Goal: Task Accomplishment & Management: Manage account settings

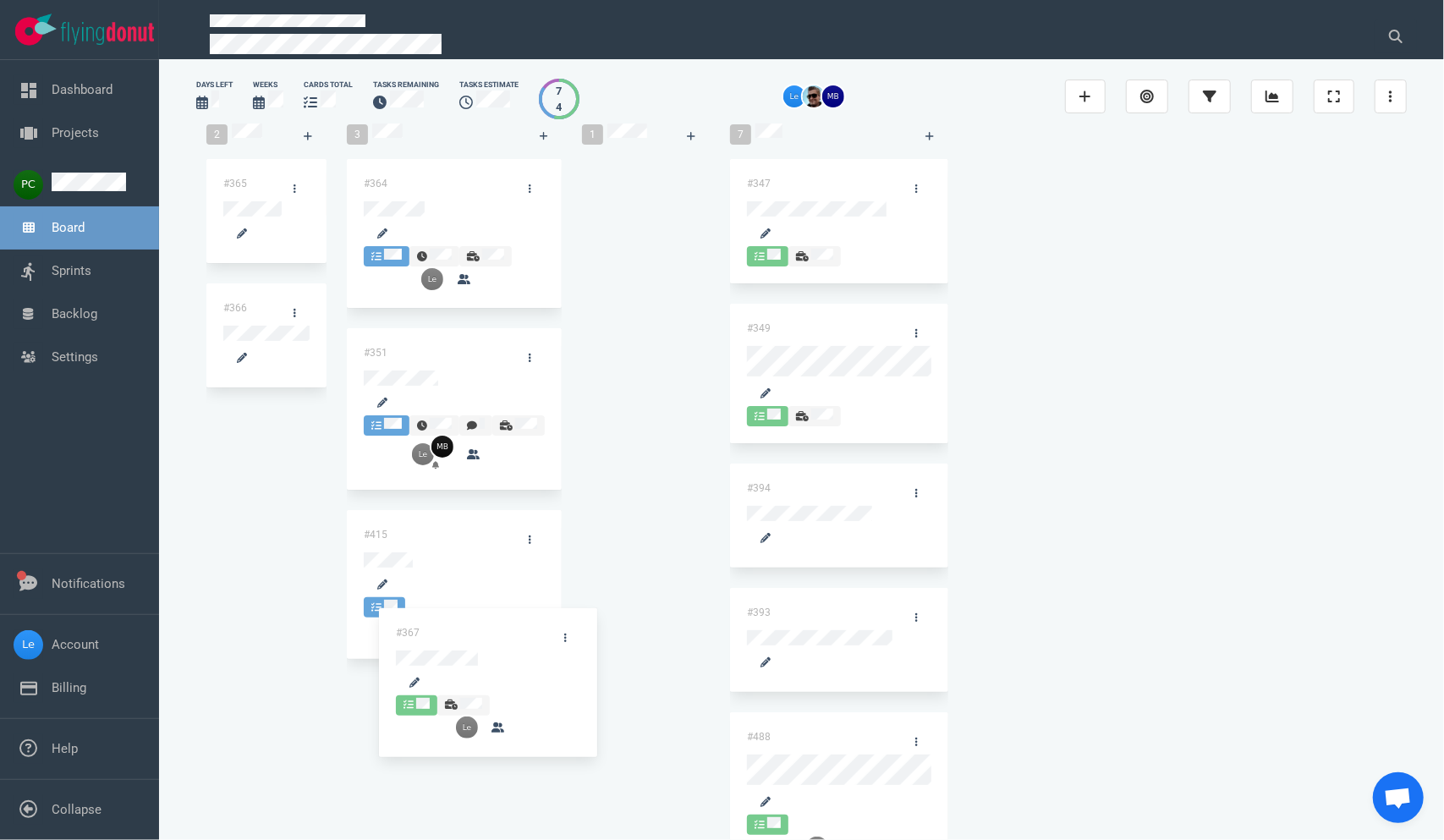
drag, startPoint x: 849, startPoint y: 206, endPoint x: 553, endPoint y: 607, distance: 498.4
click at [535, 627] on div "2 #365 #366 3 #364 #351 #415 1 #367 #367 7 #347 #349 #394 #393 #488 #406 #430" at bounding box center [801, 677] width 1210 height 1127
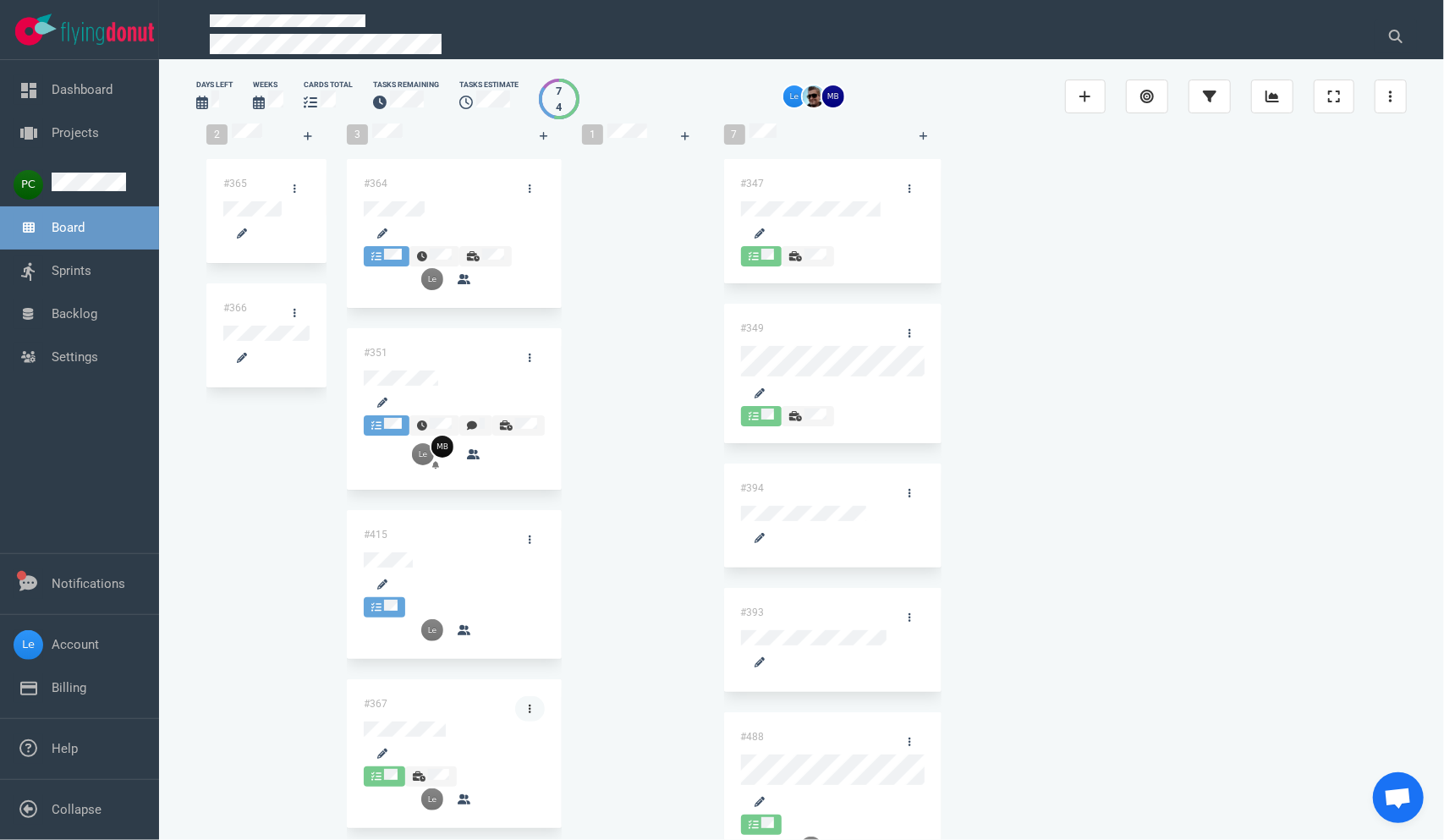
click at [545, 696] on link at bounding box center [530, 709] width 30 height 26
click at [505, 686] on div "#367" at bounding box center [428, 709] width 151 height 45
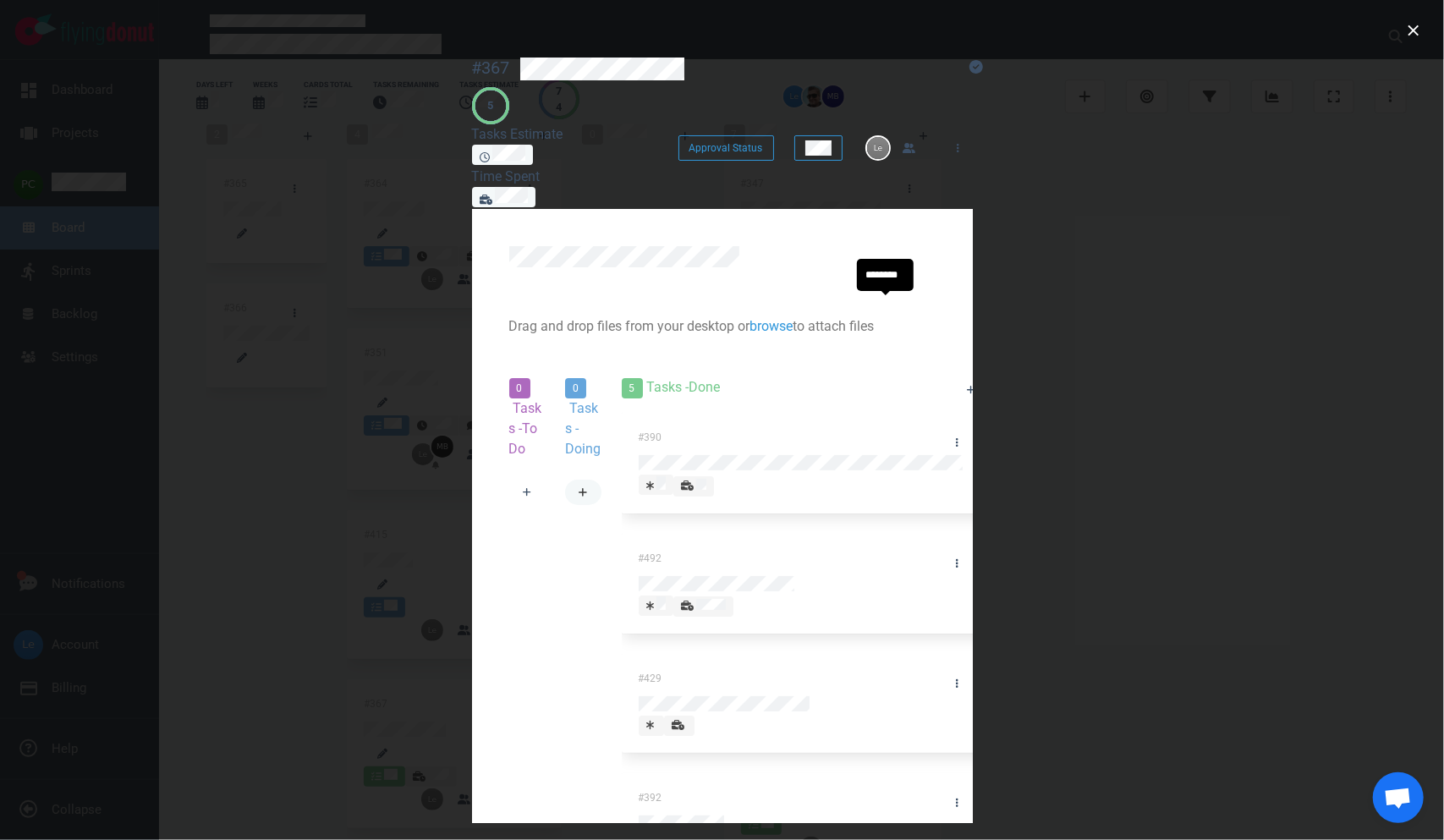
click at [601, 480] on link at bounding box center [582, 493] width 37 height 26
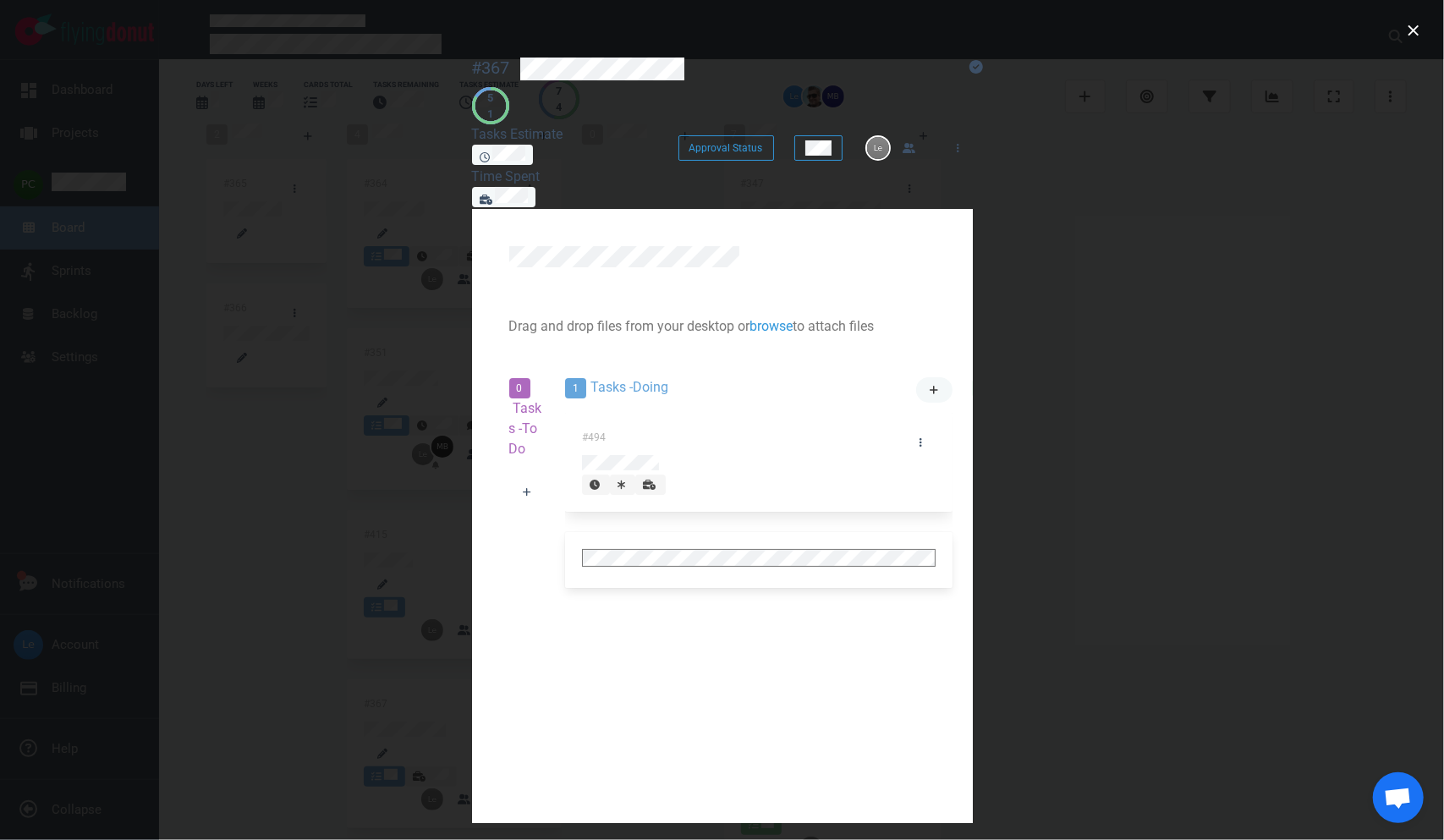
click at [916, 377] on link at bounding box center [934, 390] width 37 height 26
click at [611, 535] on div "#495 #494" at bounding box center [758, 560] width 387 height 294
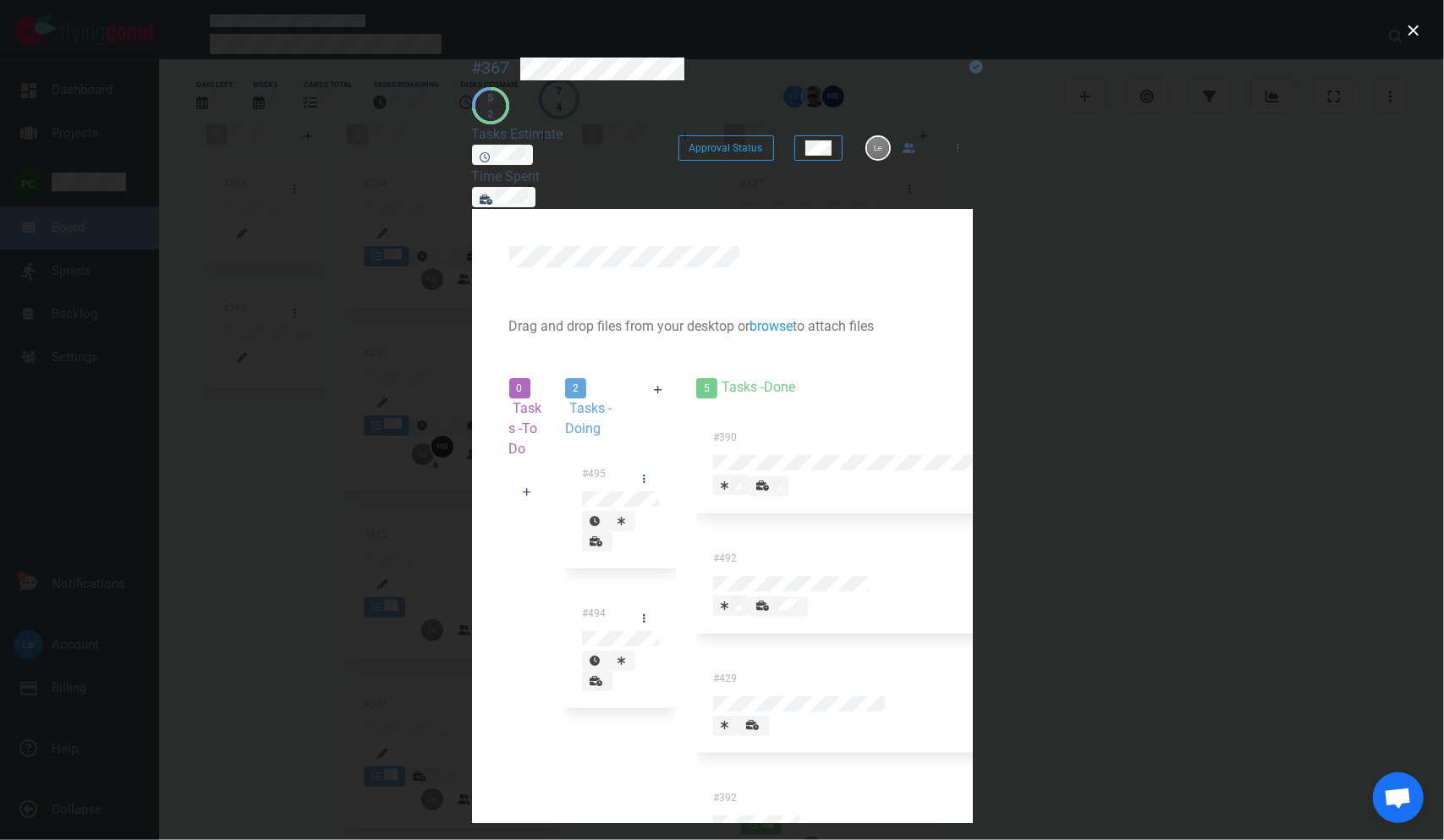
click at [600, 478] on div "#495 #494" at bounding box center [620, 588] width 111 height 279
click at [602, 676] on icon at bounding box center [595, 681] width 13 height 10
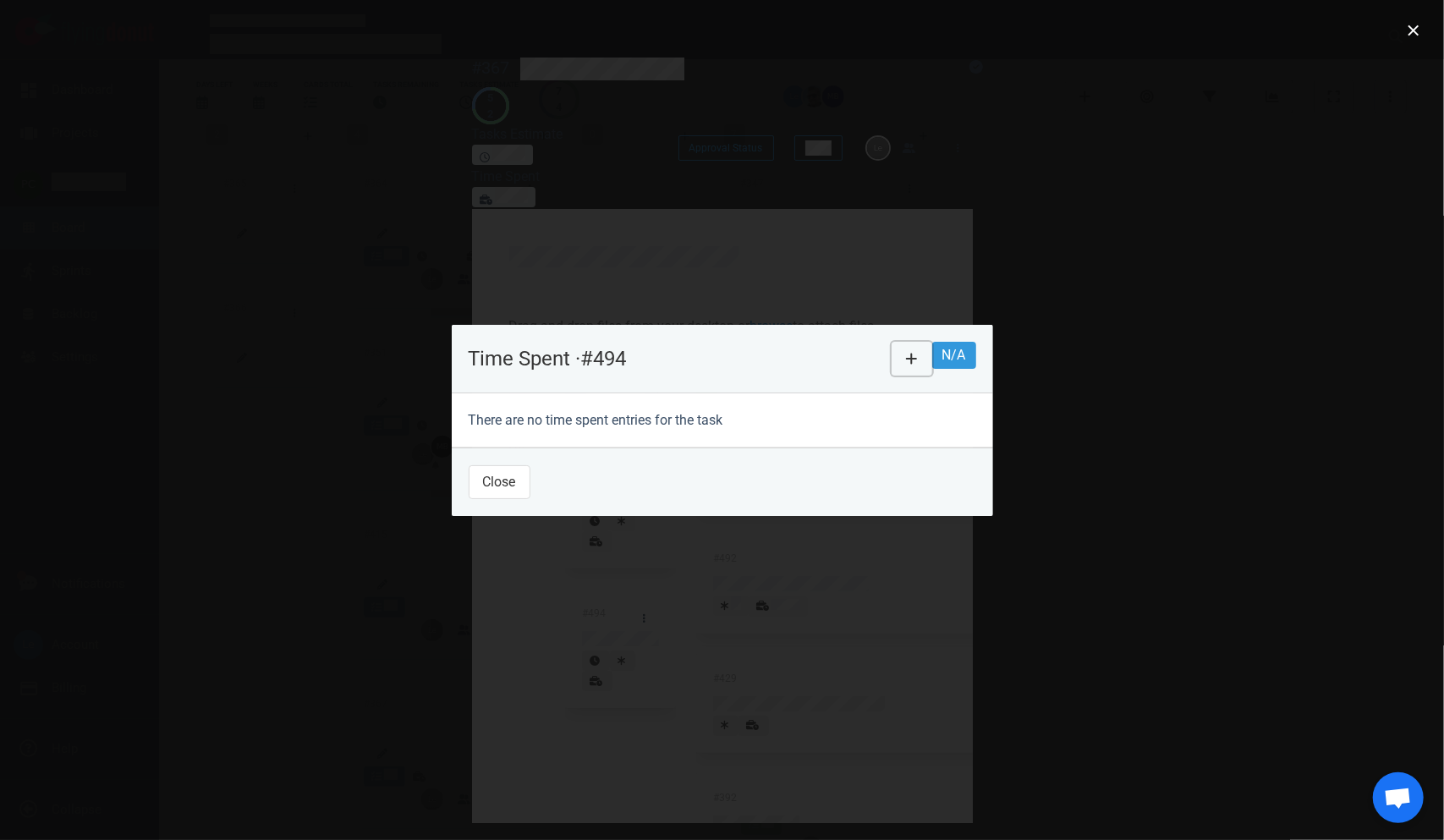
click at [917, 352] on icon at bounding box center [911, 357] width 11 height 11
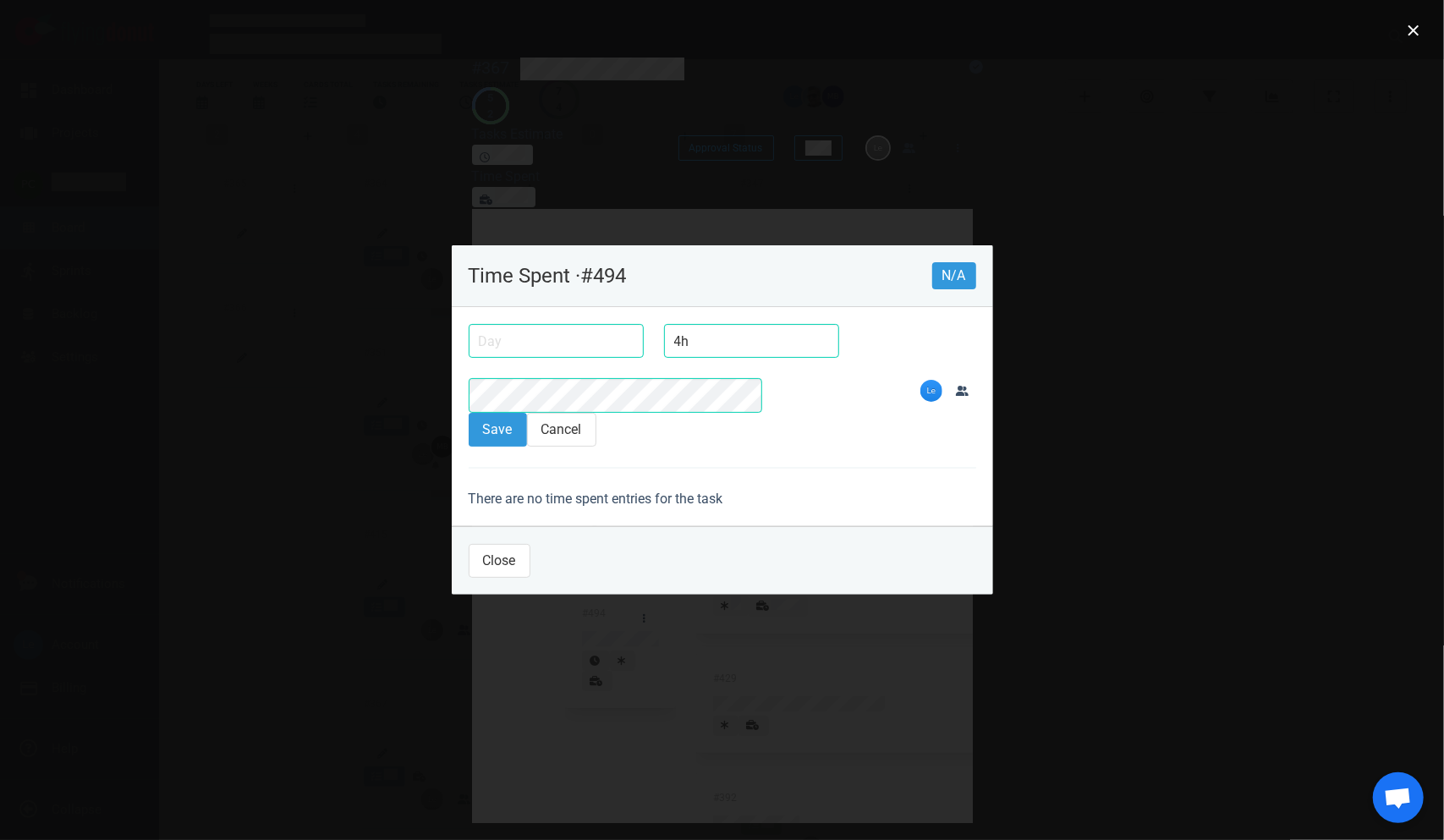
type input "4h"
click at [469, 358] on input "text" at bounding box center [556, 341] width 175 height 34
click at [0, 0] on div "24" at bounding box center [0, 0] width 0 height 0
type input "[DATE]"
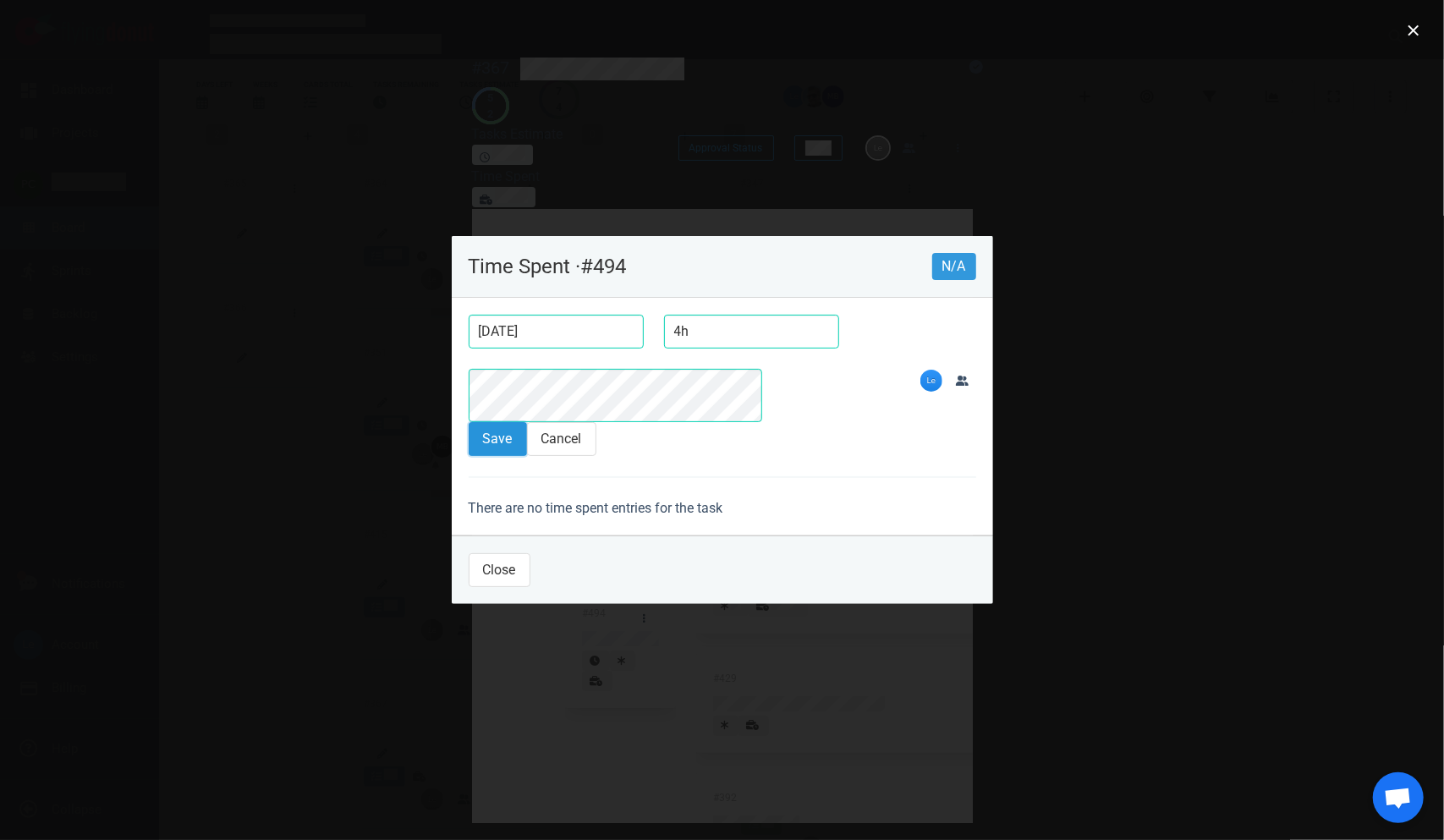
click at [469, 422] on button "Save" at bounding box center [497, 439] width 58 height 34
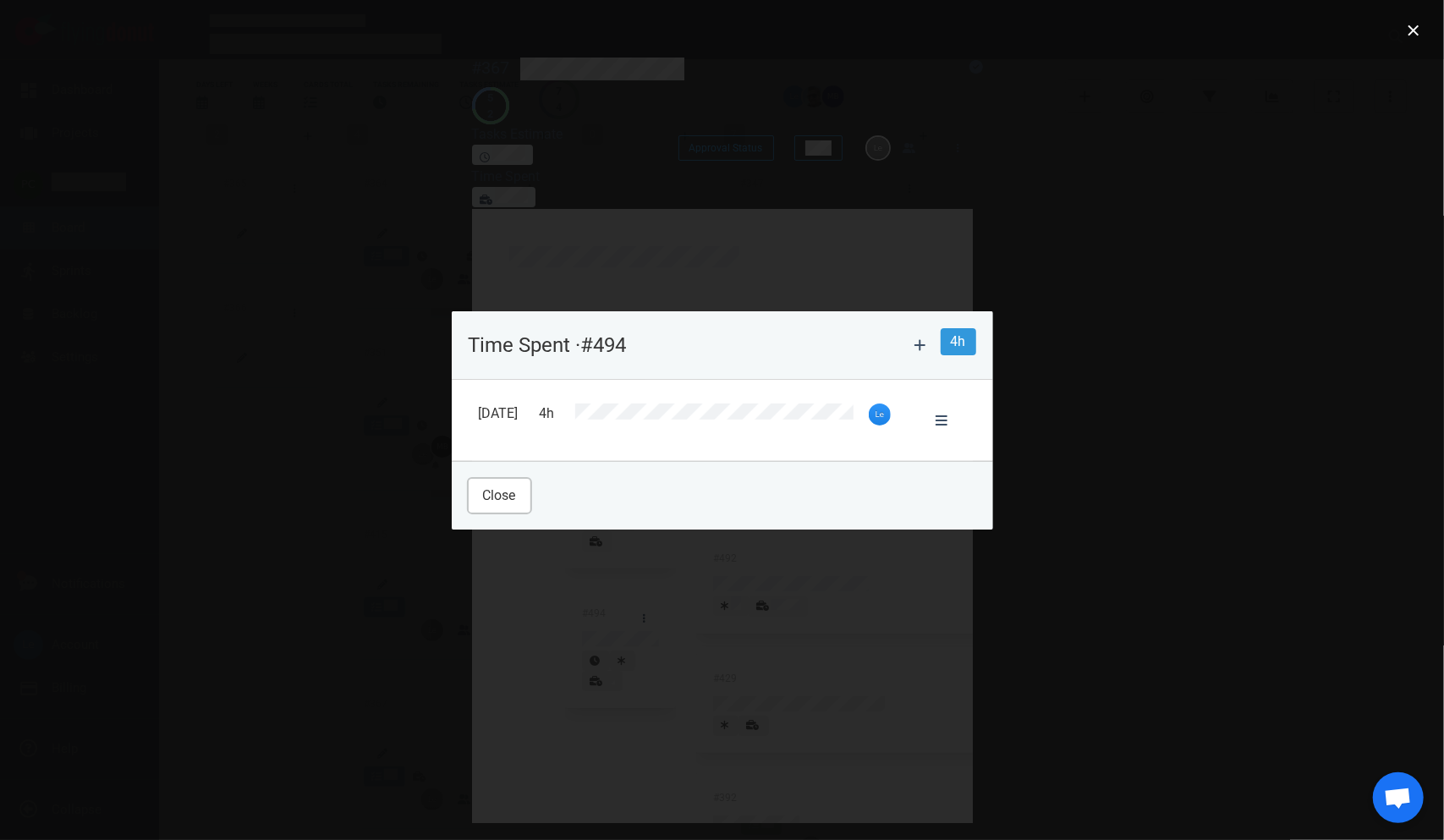
click at [480, 481] on button "Close" at bounding box center [499, 496] width 62 height 34
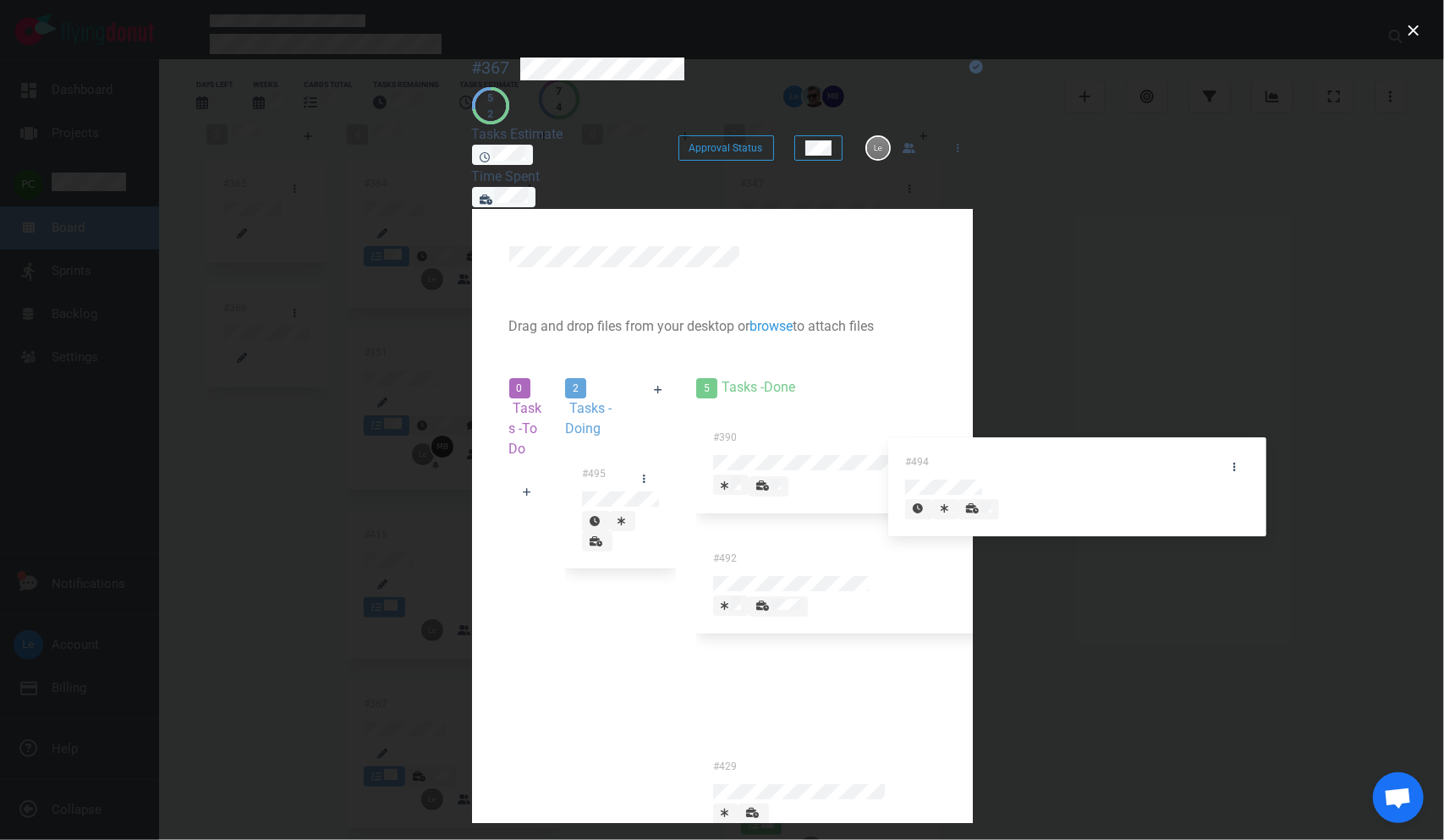
click at [946, 472] on div "0 Tasks - To Do 2 Tasks - Doing #495 #494 #494 5 Tasks - Done #390 #492 #429 #3…" at bounding box center [722, 750] width 446 height 767
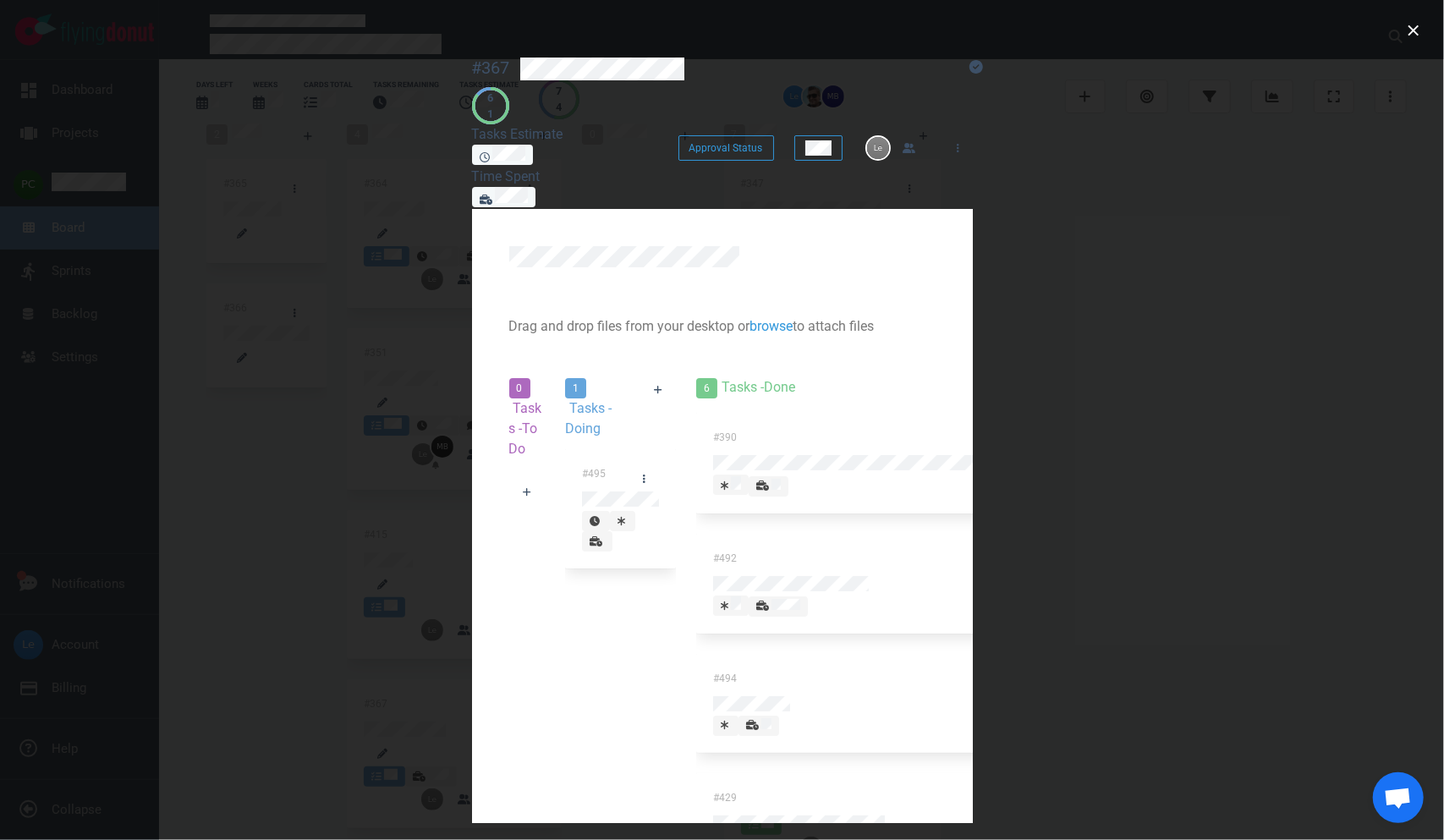
click at [602, 536] on icon at bounding box center [595, 541] width 13 height 10
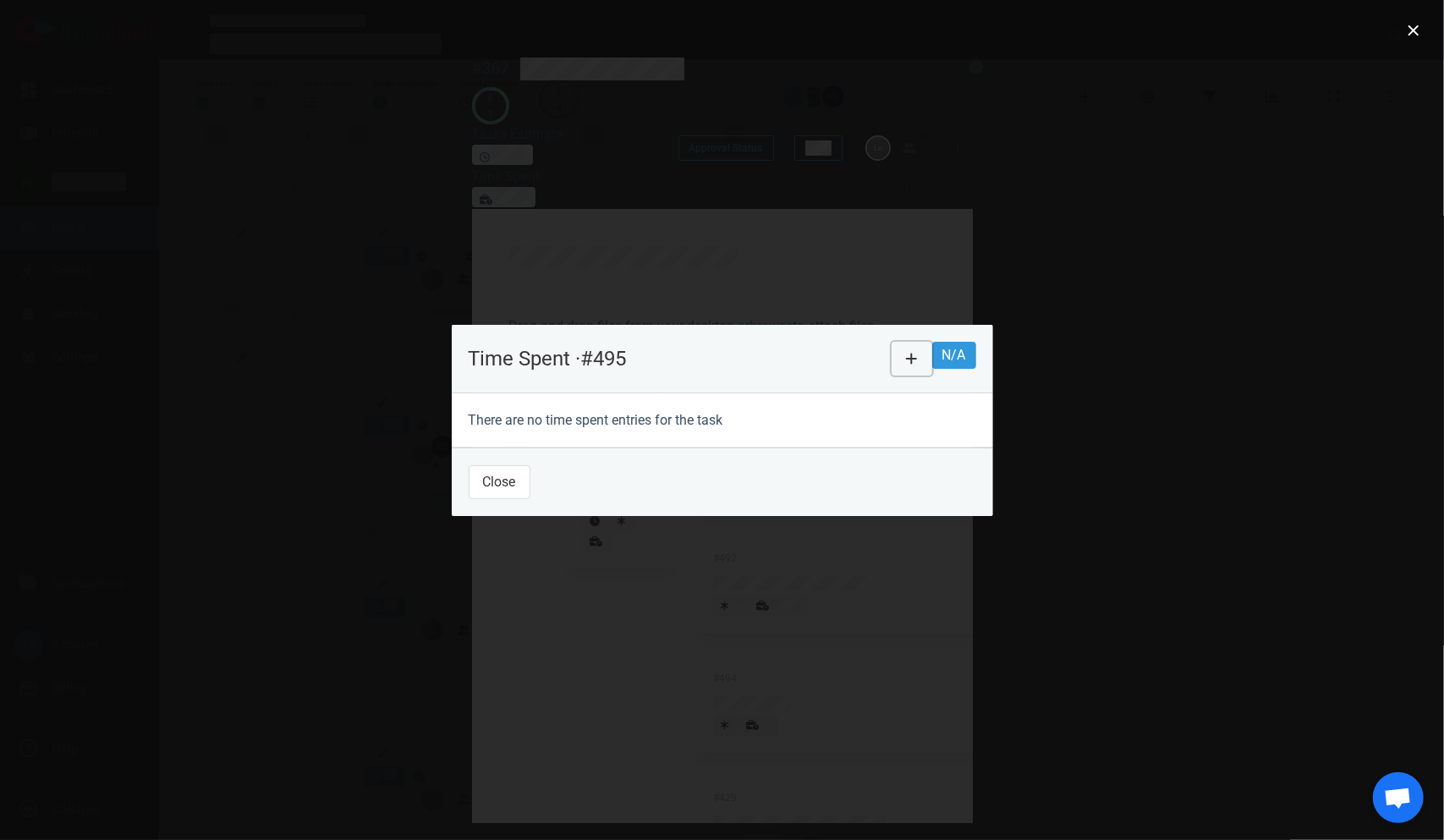
click at [918, 352] on icon at bounding box center [912, 359] width 12 height 14
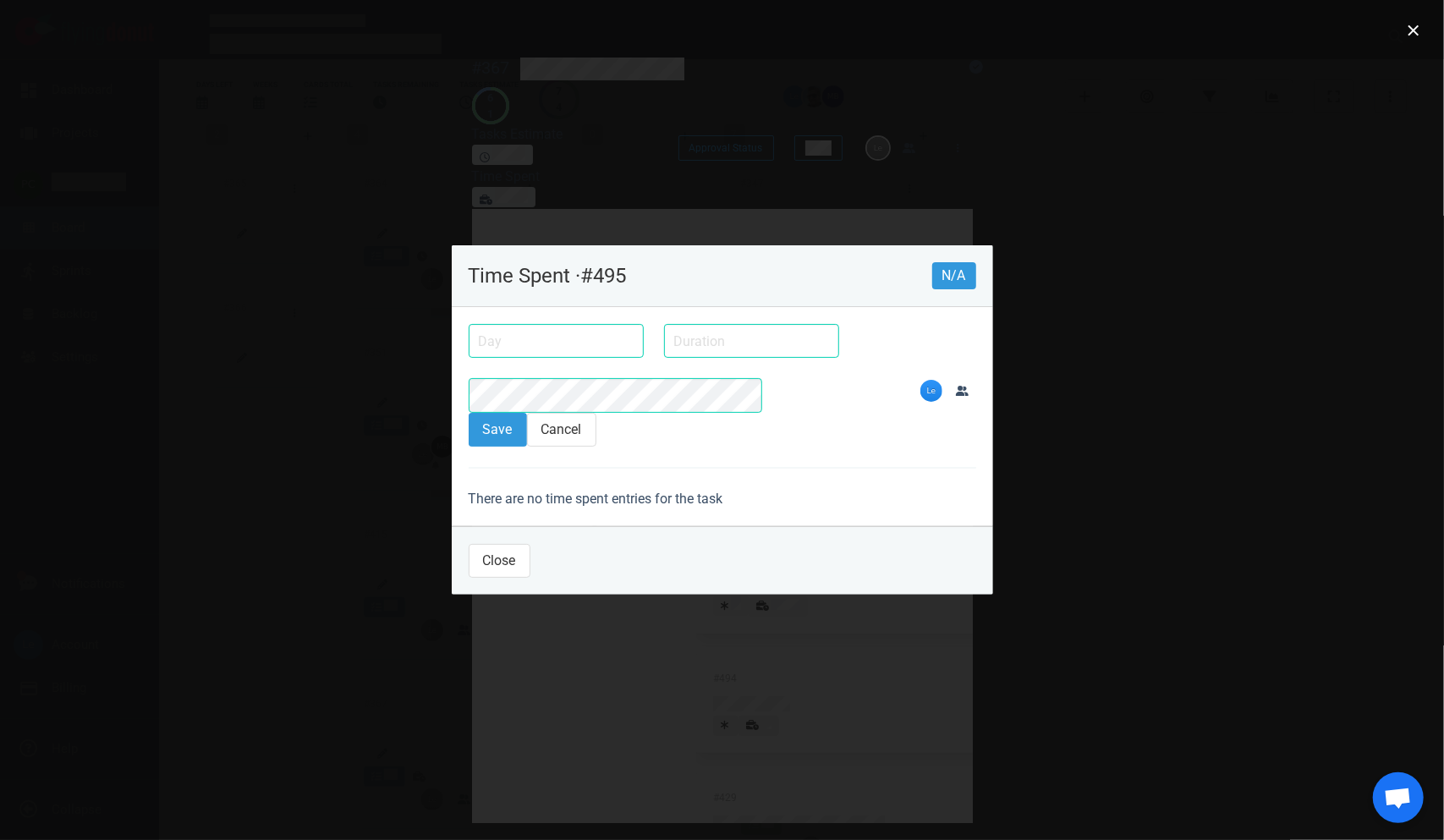
click at [664, 358] on input "text" at bounding box center [751, 341] width 175 height 34
type input "3h"
click at [469, 413] on button "Save" at bounding box center [497, 429] width 58 height 34
click at [469, 345] on input "text" at bounding box center [556, 341] width 175 height 34
click at [0, 0] on div "24" at bounding box center [0, 0] width 0 height 0
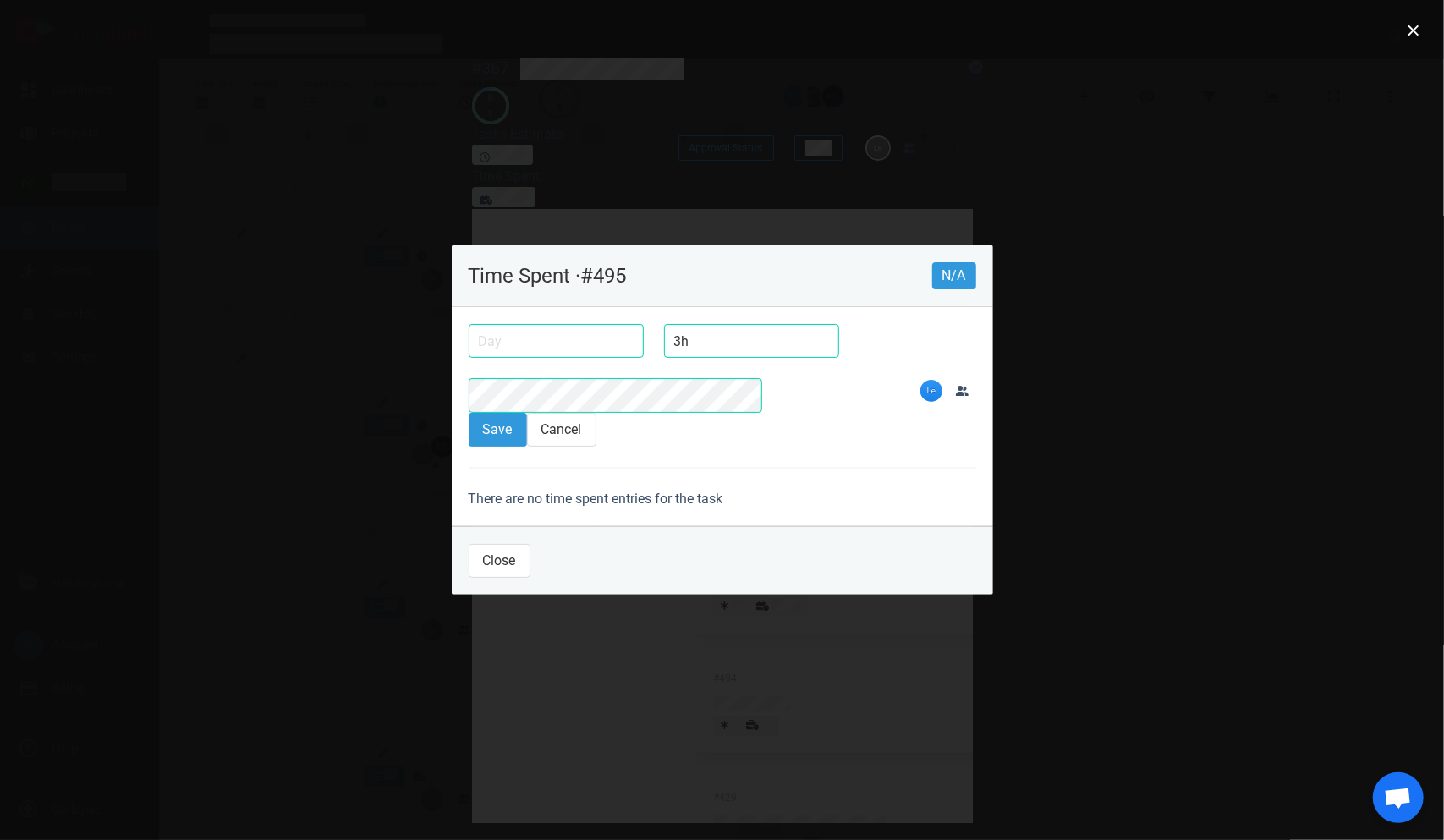
type input "[DATE]"
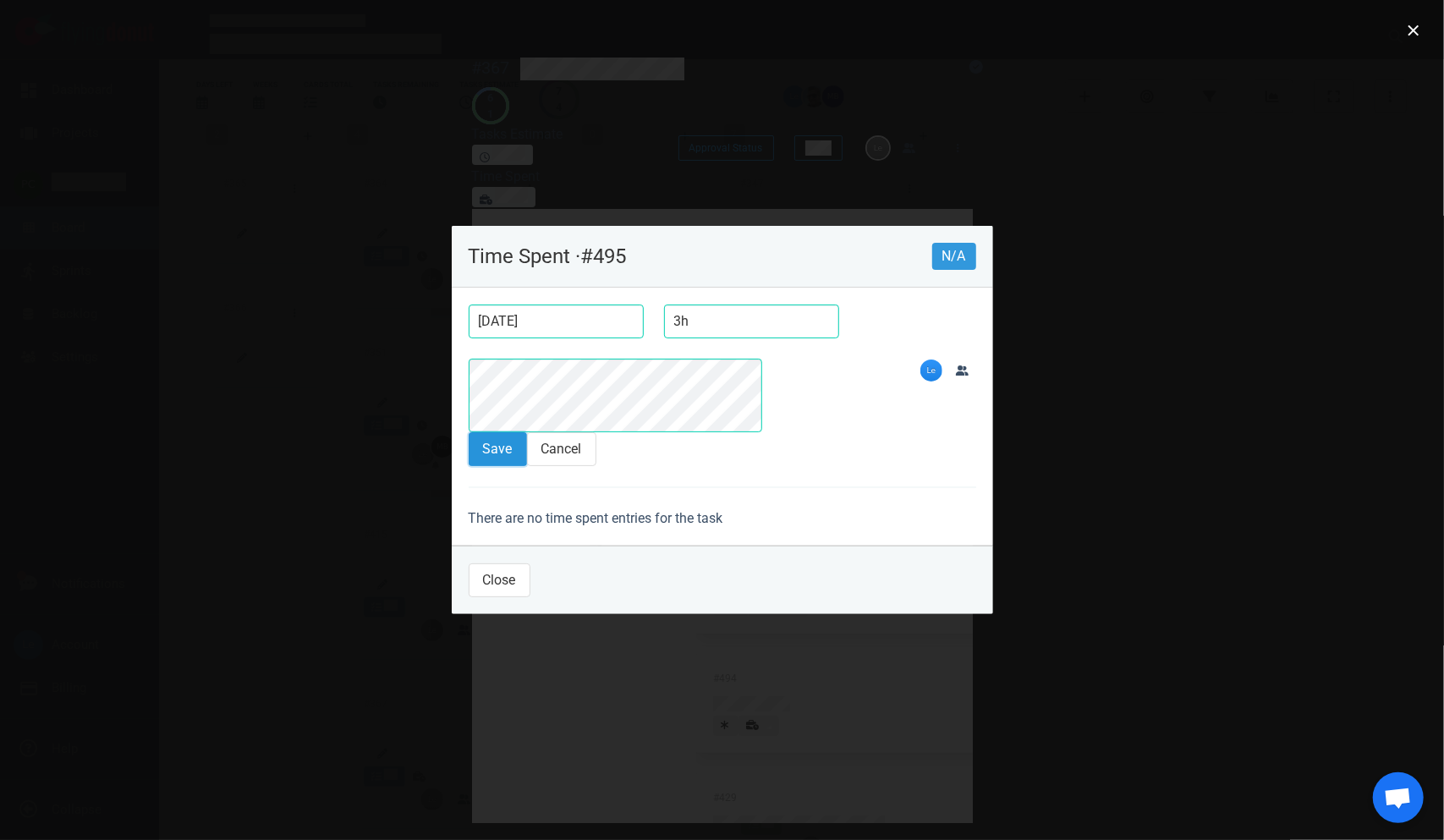
click at [469, 432] on button "Save" at bounding box center [497, 449] width 58 height 34
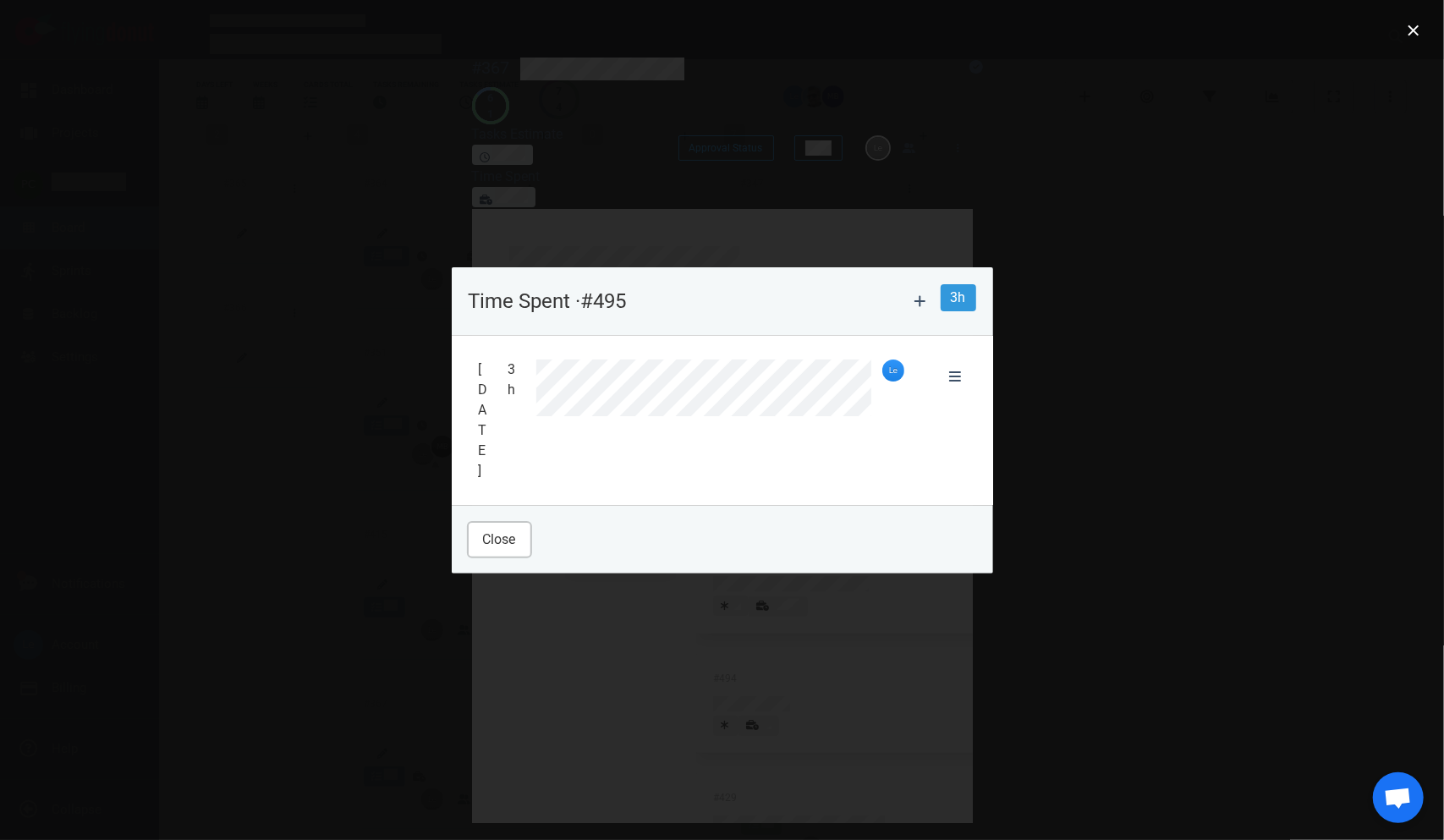
click at [469, 523] on button "Close" at bounding box center [499, 540] width 62 height 34
